Goal: Use online tool/utility

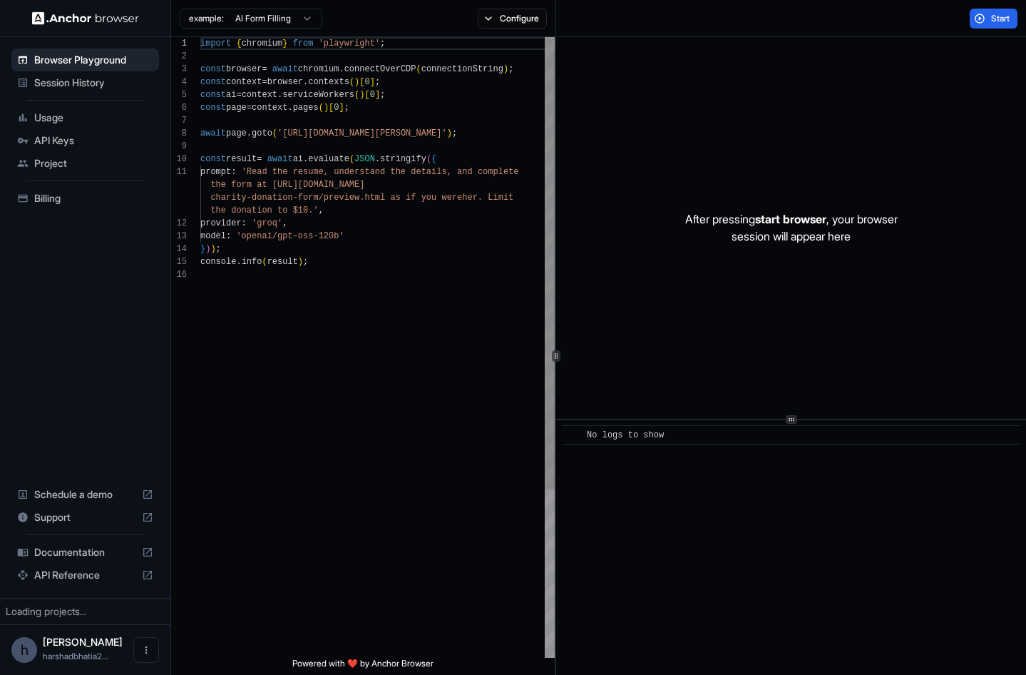
scroll to position [103, 0]
click at [369, 292] on div "import { chromium } from 'playwright' ; const browser = await chromium . connec…" at bounding box center [377, 463] width 354 height 852
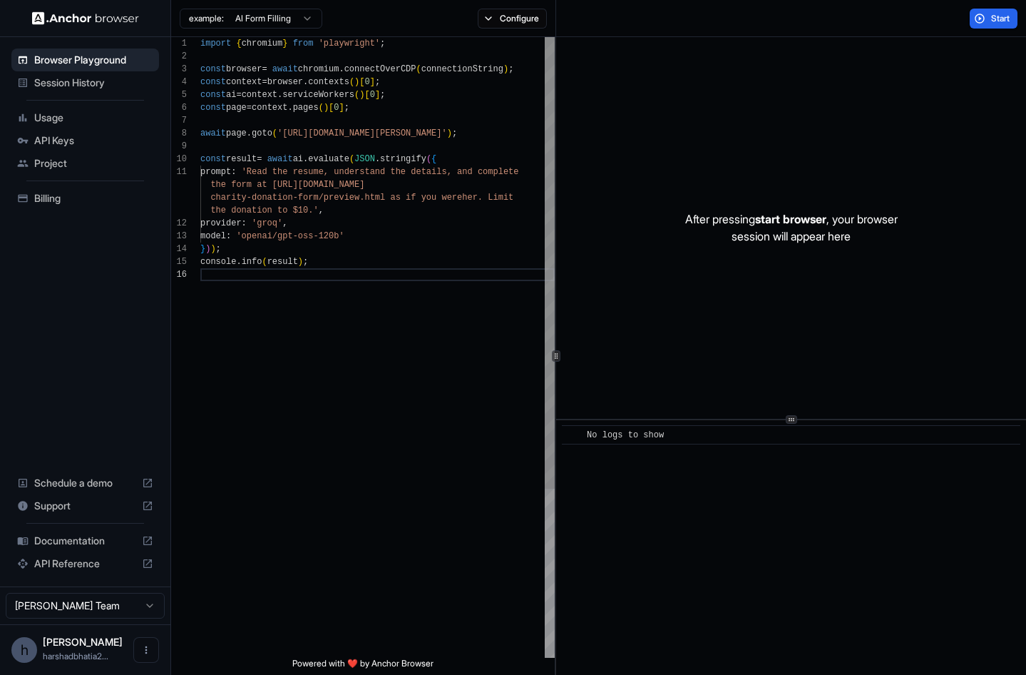
scroll to position [0, 0]
click at [257, 73] on div "import { chromium } from 'playwright' ; const browser = await chromium . connec…" at bounding box center [377, 463] width 354 height 852
click at [230, 68] on div "import { chromium } from 'playwright' ; const browser = await chromium . connec…" at bounding box center [377, 463] width 354 height 852
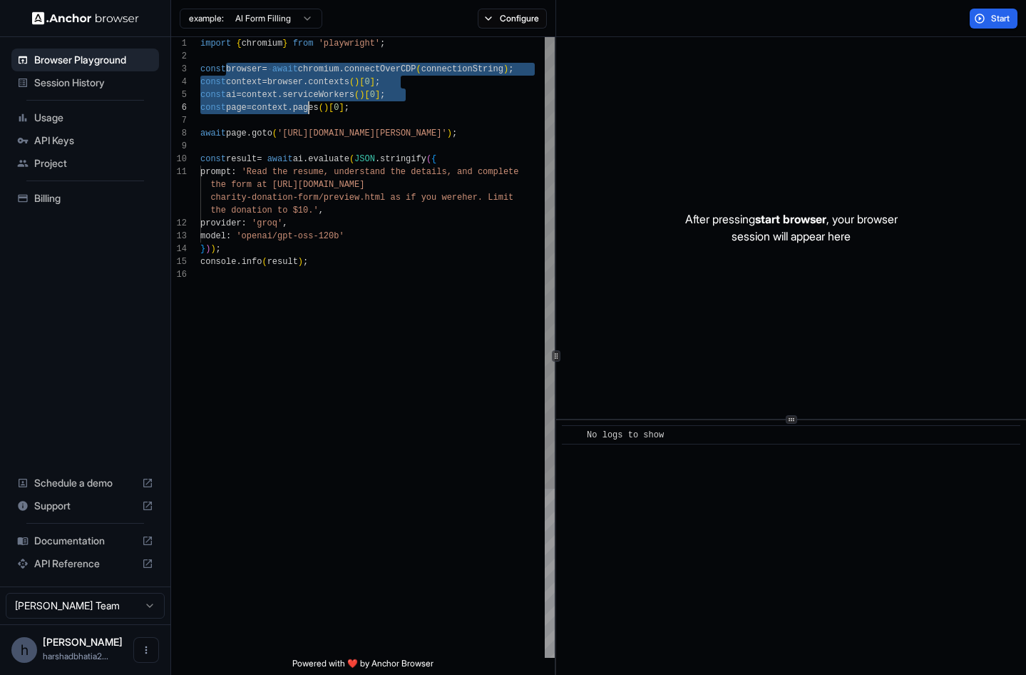
drag, startPoint x: 225, startPoint y: 71, endPoint x: 311, endPoint y: 106, distance: 92.5
click at [311, 106] on div "import { chromium } from 'playwright' ; const browser = await chromium . connec…" at bounding box center [377, 463] width 354 height 852
click at [263, 141] on div "import { chromium } from 'playwright' ; const browser = await chromium . connec…" at bounding box center [377, 463] width 354 height 852
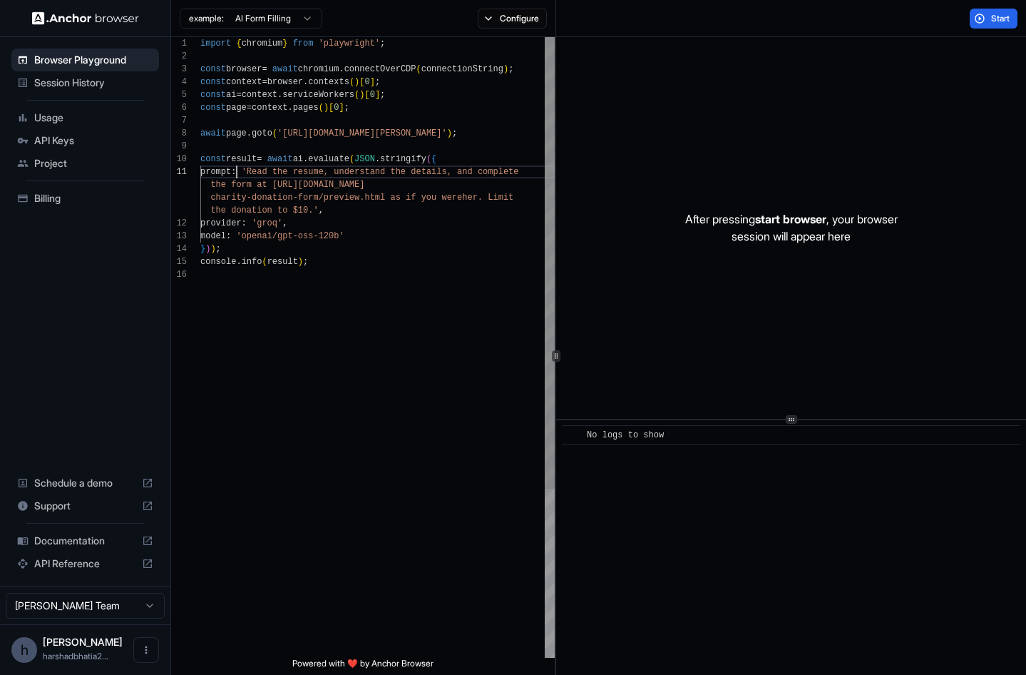
click at [238, 165] on div "import { chromium } from 'playwright' ; const browser = await chromium . connec…" at bounding box center [377, 463] width 354 height 852
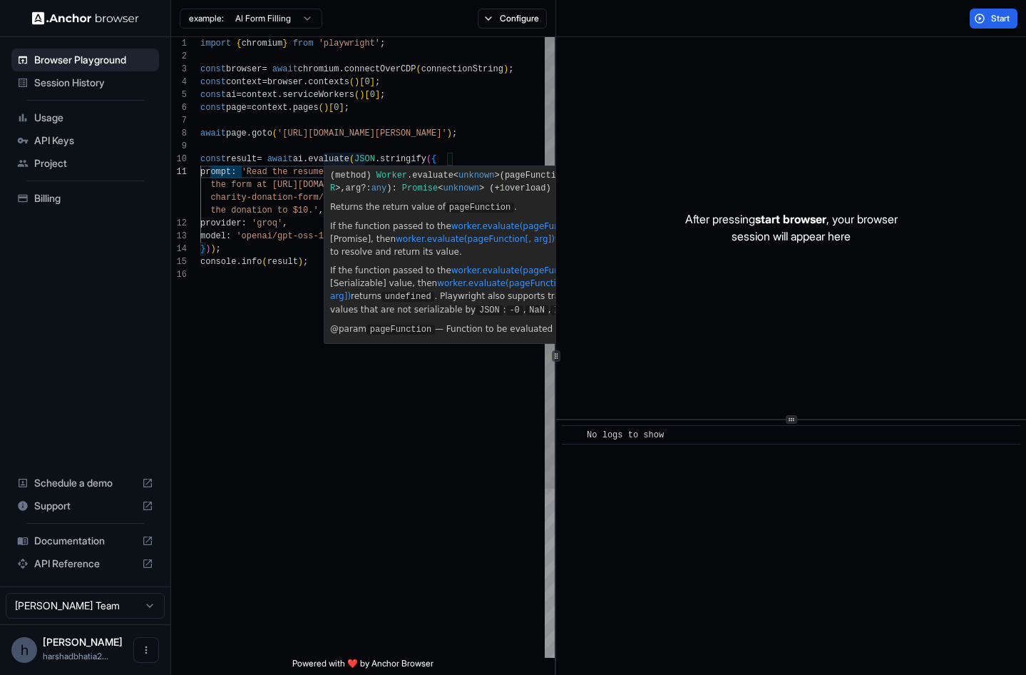
type textarea "**********"
click at [352, 158] on div "import { chromium } from 'playwright' ; const browser = await chromium . connec…" at bounding box center [377, 463] width 354 height 852
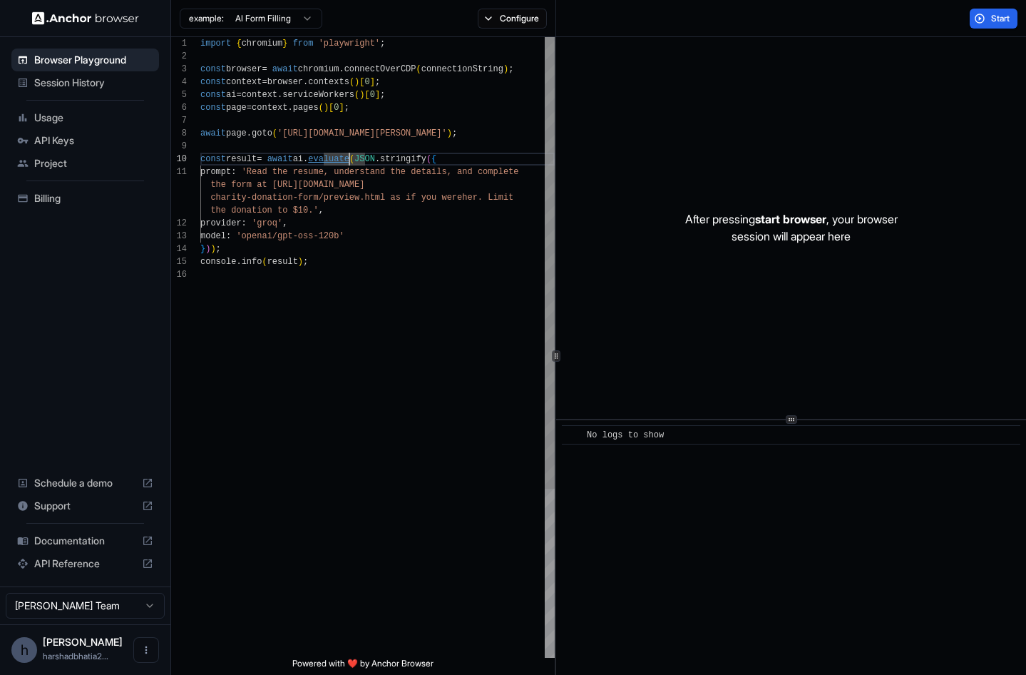
click at [352, 158] on div "import { chromium } from 'playwright' ; const browser = await chromium . connec…" at bounding box center [377, 463] width 354 height 852
click at [985, 19] on button "Start" at bounding box center [994, 19] width 48 height 20
